Goal: Navigation & Orientation: Find specific page/section

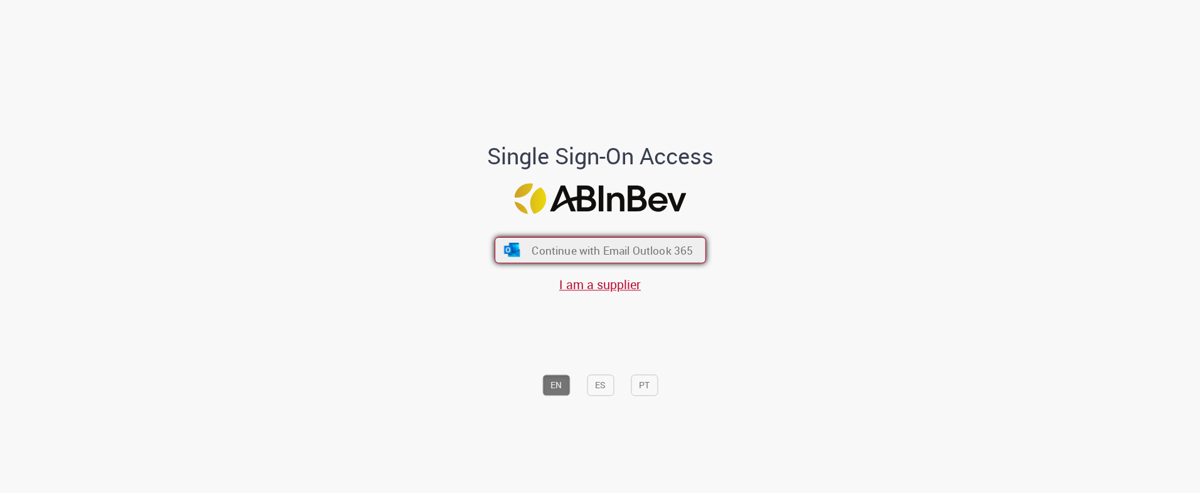
click at [552, 253] on span "Continue with Email Outlook 365" at bounding box center [612, 250] width 161 height 14
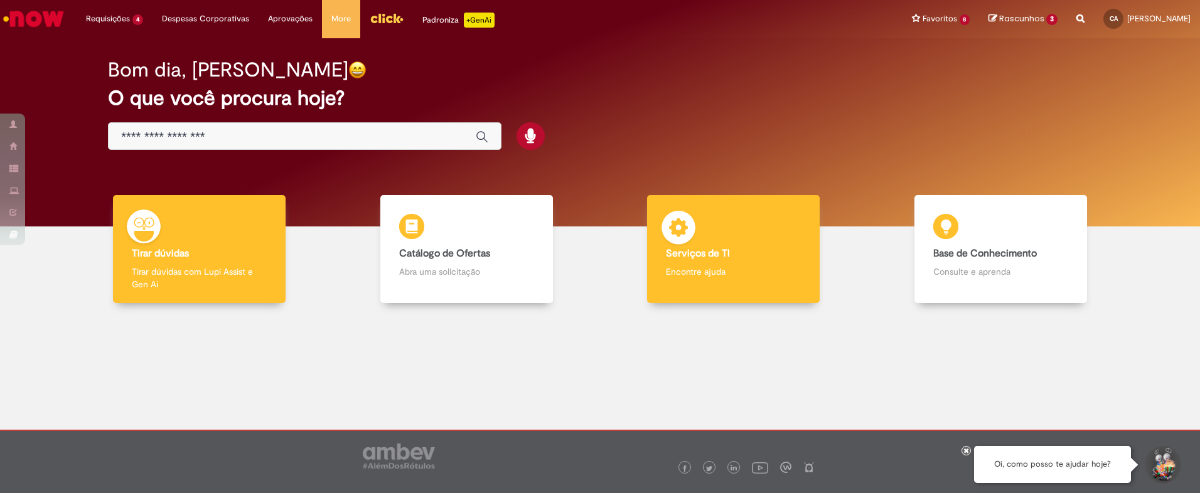
click at [710, 238] on div "Serviços de TI Serviços de TI Encontre ajuda" at bounding box center [733, 249] width 173 height 109
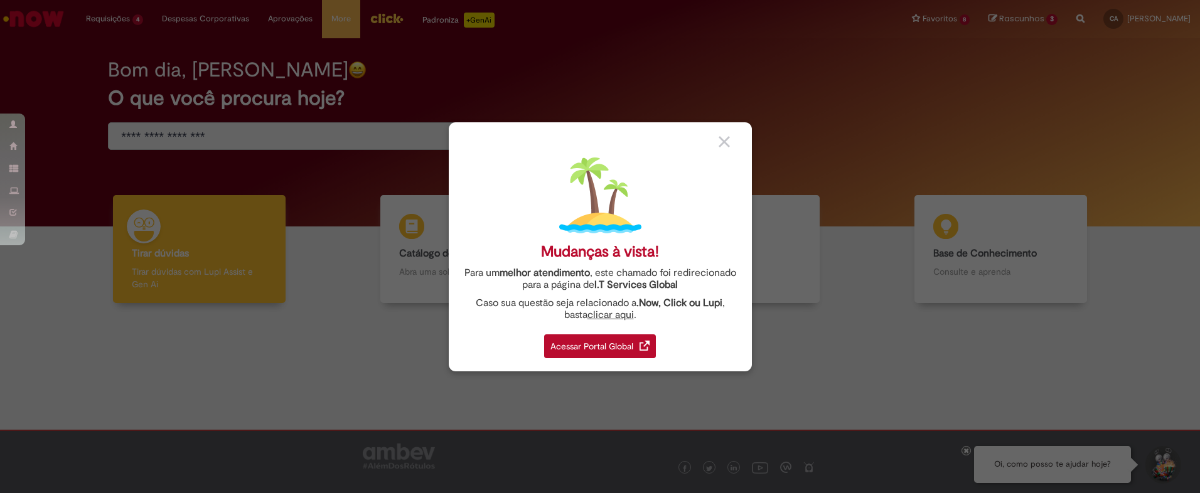
click at [601, 347] on div "Acessar Portal Global" at bounding box center [600, 346] width 112 height 24
